Goal: Check status: Verify the current state of an ongoing process or item

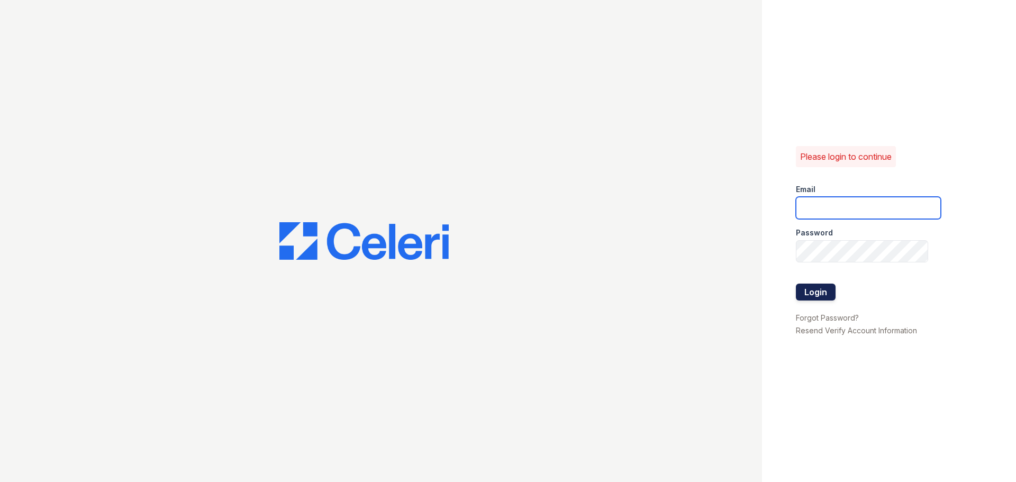
type input "[PERSON_NAME][EMAIL_ADDRESS][DOMAIN_NAME]"
click at [822, 296] on button "Login" at bounding box center [816, 292] width 40 height 17
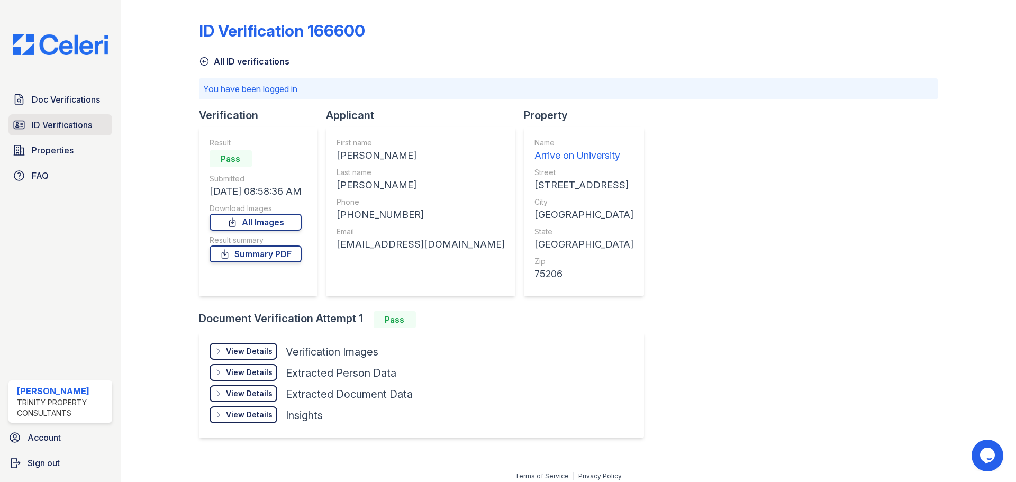
click at [79, 126] on span "ID Verifications" at bounding box center [62, 125] width 60 height 13
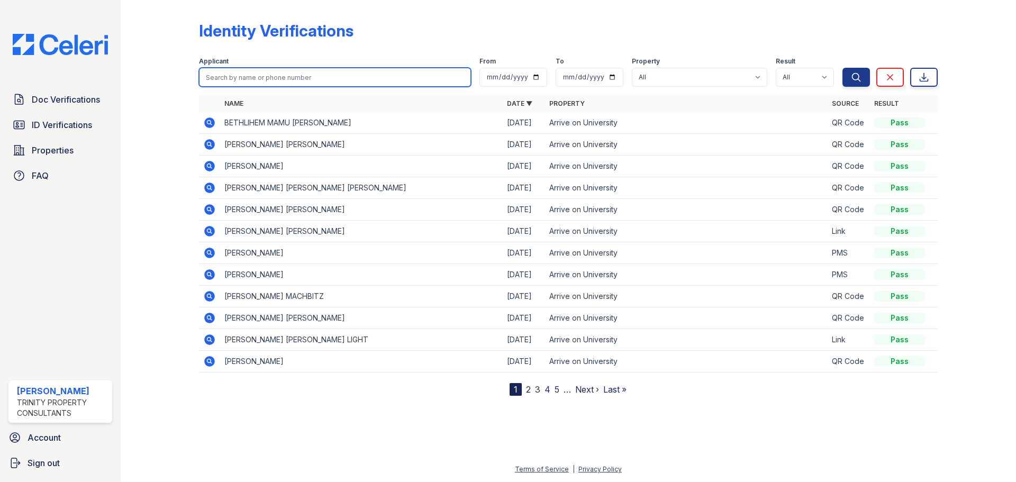
click at [327, 76] on input "search" at bounding box center [335, 77] width 272 height 19
click at [212, 232] on icon at bounding box center [209, 231] width 11 height 11
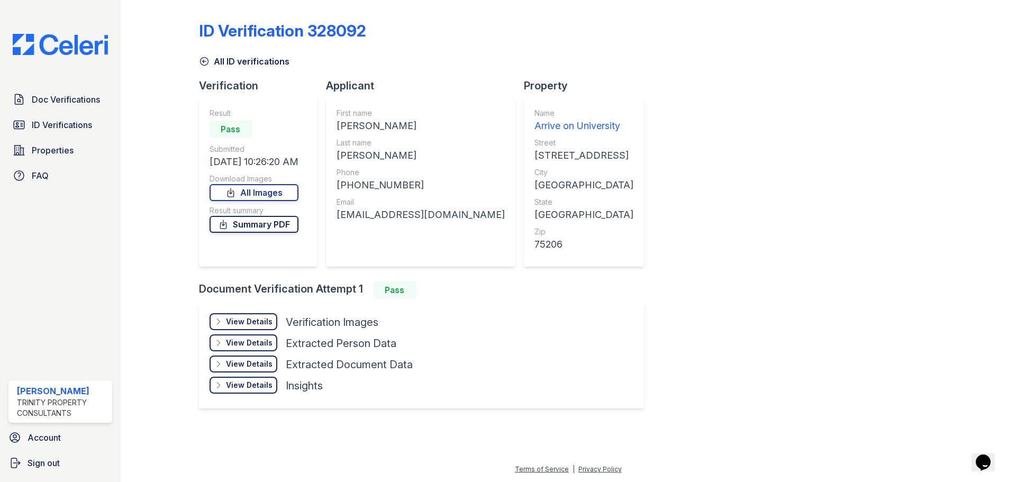
click at [281, 226] on link "Summary PDF" at bounding box center [254, 224] width 89 height 17
click at [246, 314] on div "View Details Details" at bounding box center [244, 321] width 68 height 17
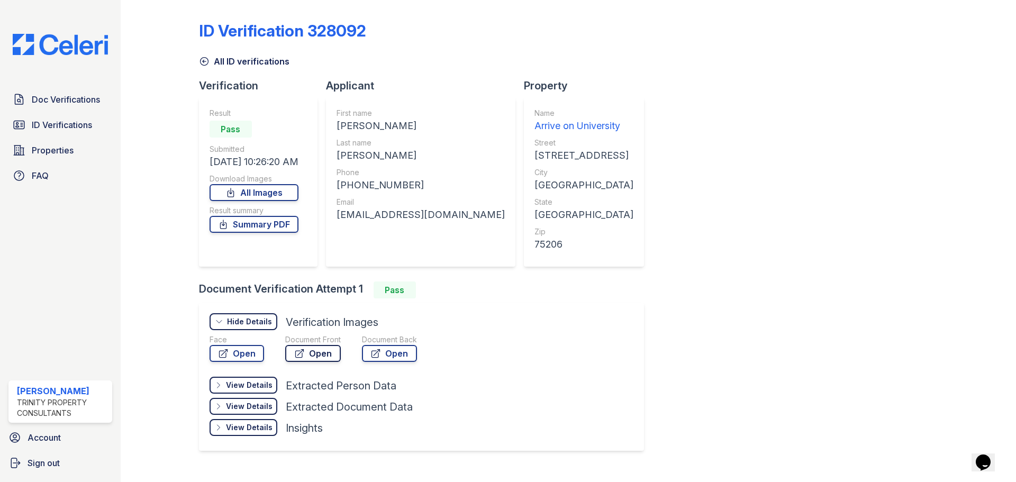
click at [321, 352] on link "Open" at bounding box center [313, 353] width 56 height 17
